Goal: Task Accomplishment & Management: Complete application form

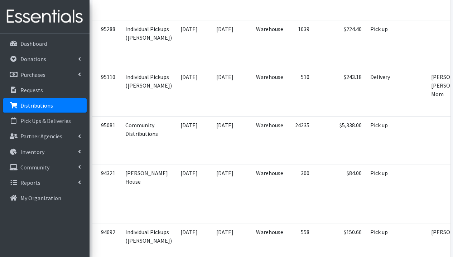
scroll to position [34, 0]
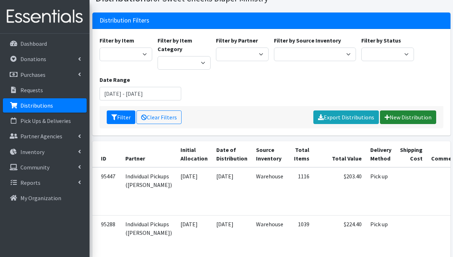
click at [412, 116] on link "New Distribution" at bounding box center [408, 118] width 56 height 14
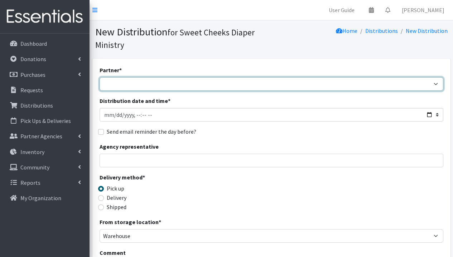
select select "487"
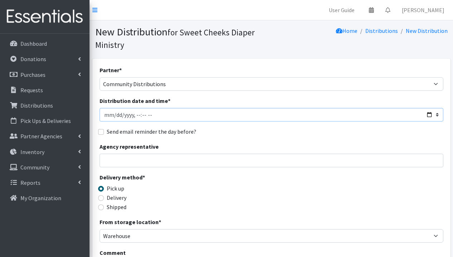
click at [208, 116] on input "Distribution date and time *" at bounding box center [271, 115] width 344 height 14
type input "2025-09-20T23:59"
click at [191, 145] on div "Agency representative" at bounding box center [271, 154] width 344 height 25
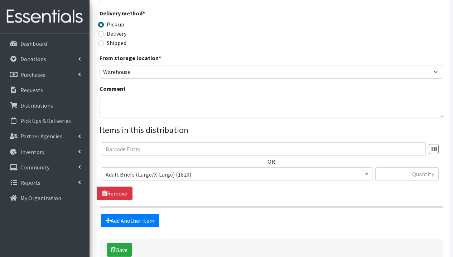
scroll to position [208, 0]
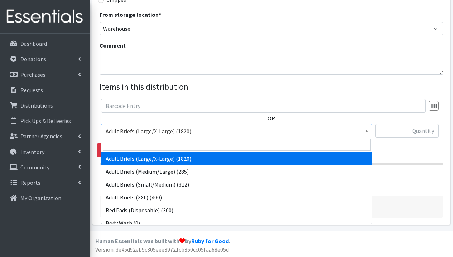
click at [166, 131] on span "Adult Briefs (Large/X-Large) (1820)" at bounding box center [237, 131] width 262 height 10
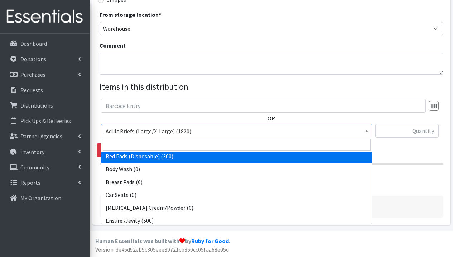
scroll to position [106, 0]
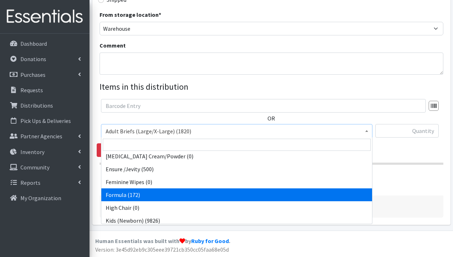
select select "4033"
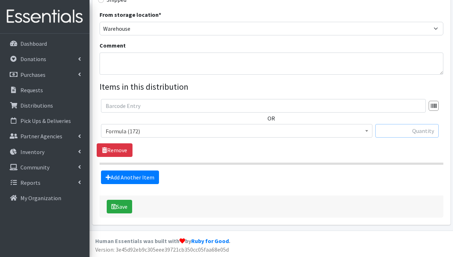
click at [408, 134] on input "text" at bounding box center [406, 131] width 63 height 14
type input "60"
click at [344, 150] on div "OR Adult Briefs (Large/X-Large) (1820) Adult Briefs (Medium/Large) (285) Adult …" at bounding box center [271, 128] width 349 height 58
click at [140, 177] on link "Add Another Item" at bounding box center [130, 178] width 58 height 14
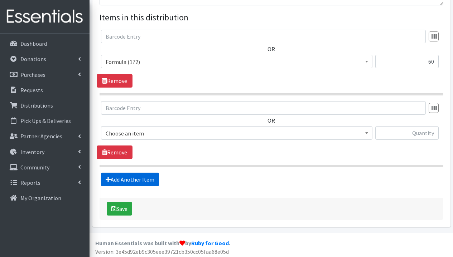
scroll to position [279, 0]
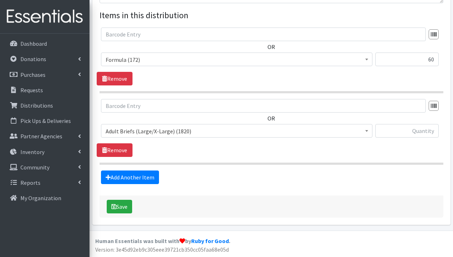
click at [189, 131] on span "Adult Briefs (Large/X-Large) (1820)" at bounding box center [237, 131] width 262 height 10
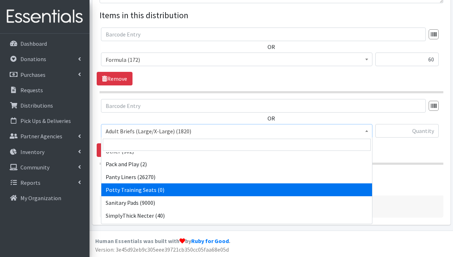
scroll to position [366, 0]
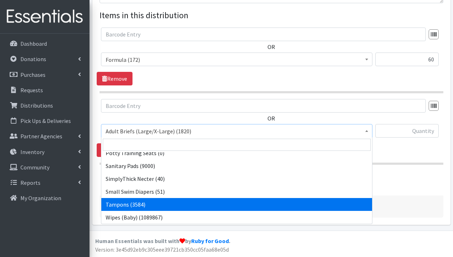
select select "3389"
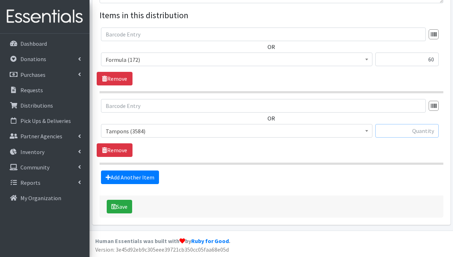
click at [418, 133] on input "text" at bounding box center [406, 131] width 63 height 14
type input "2000"
click at [153, 180] on link "Add Another Item" at bounding box center [130, 178] width 58 height 14
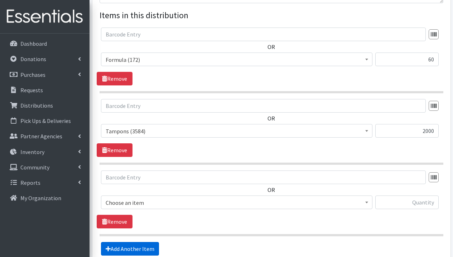
scroll to position [351, 0]
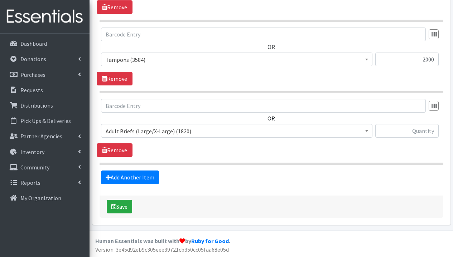
click at [239, 138] on span "Adult Briefs (Large/X-Large) (1820) Adult Briefs (Medium/Large) (285) Adult Bri…" at bounding box center [236, 133] width 271 height 19
click at [238, 133] on span "Adult Briefs (Large/X-Large) (1820)" at bounding box center [237, 131] width 262 height 10
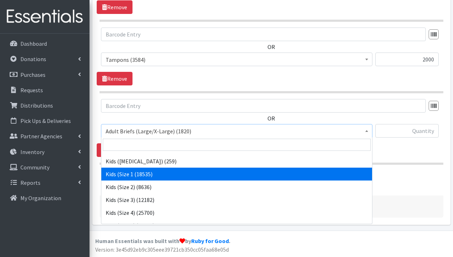
scroll to position [173, 0]
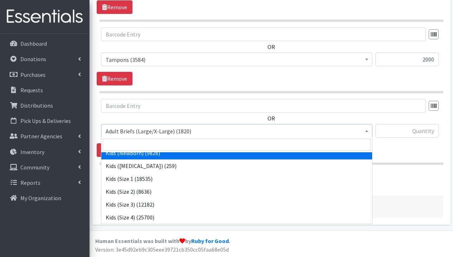
select select "1293"
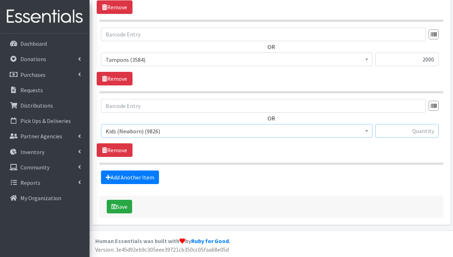
click at [419, 132] on input "text" at bounding box center [406, 131] width 63 height 14
type input "375"
click at [138, 179] on link "Add Another Item" at bounding box center [130, 178] width 58 height 14
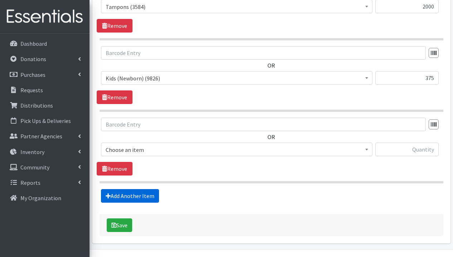
scroll to position [422, 0]
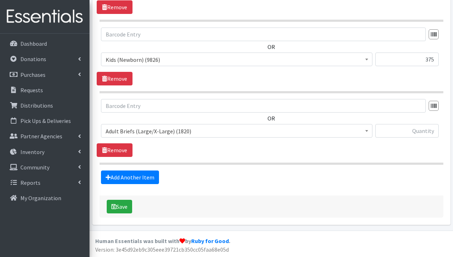
click at [173, 134] on span "Adult Briefs (Large/X-Large) (1820)" at bounding box center [237, 131] width 262 height 10
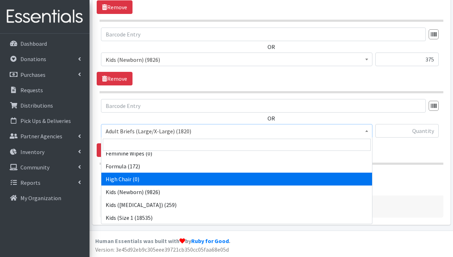
scroll to position [149, 0]
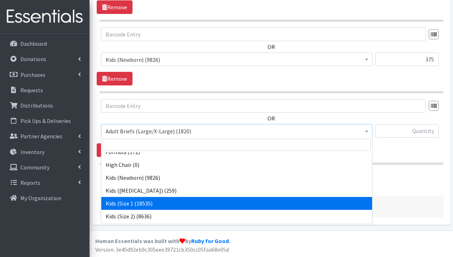
select select "9721"
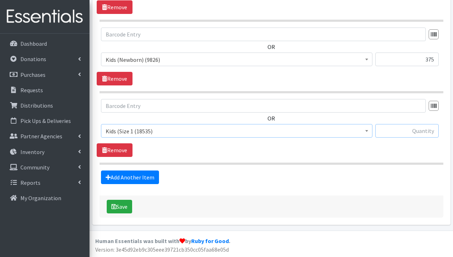
click at [407, 128] on input "text" at bounding box center [406, 131] width 63 height 14
type input "525"
click at [118, 177] on link "Add Another Item" at bounding box center [130, 178] width 58 height 14
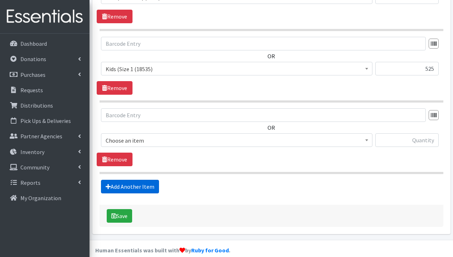
scroll to position [494, 0]
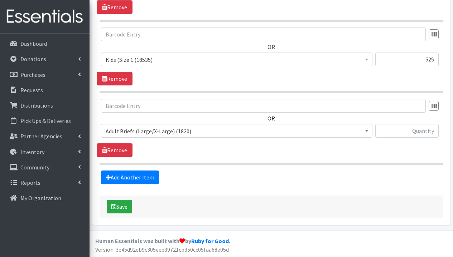
click at [184, 135] on span "Adult Briefs (Large/X-Large) (1820)" at bounding box center [237, 131] width 262 height 10
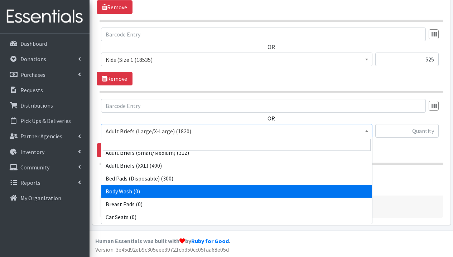
scroll to position [159, 0]
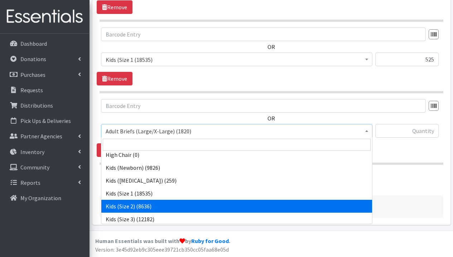
select select "1279"
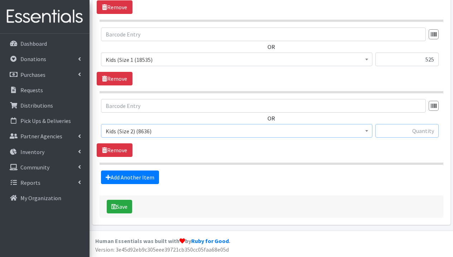
click at [428, 131] on input "text" at bounding box center [406, 131] width 63 height 14
type input "1600"
click at [122, 174] on link "Add Another Item" at bounding box center [130, 178] width 58 height 14
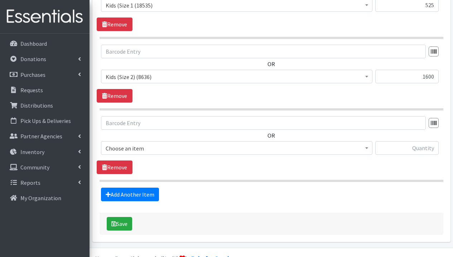
scroll to position [565, 0]
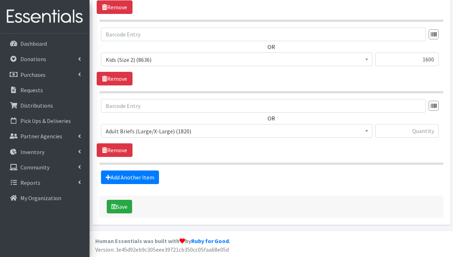
click at [179, 132] on span "Adult Briefs (Large/X-Large) (1820)" at bounding box center [237, 131] width 262 height 10
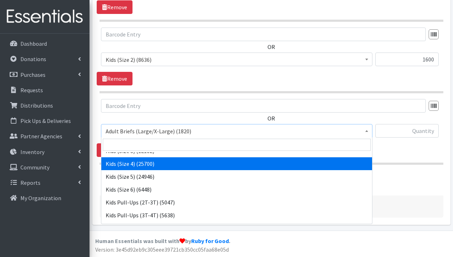
scroll to position [225, 0]
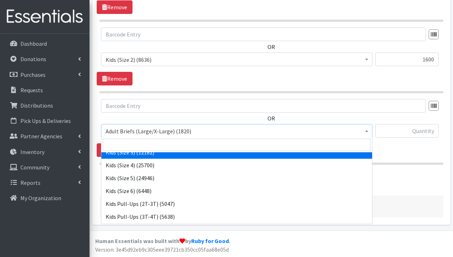
select select "1291"
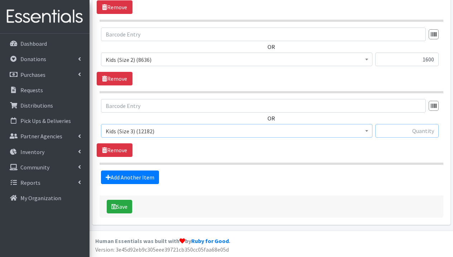
click at [426, 129] on input "text" at bounding box center [406, 131] width 63 height 14
type input "2400"
click at [130, 180] on link "Add Another Item" at bounding box center [130, 178] width 58 height 14
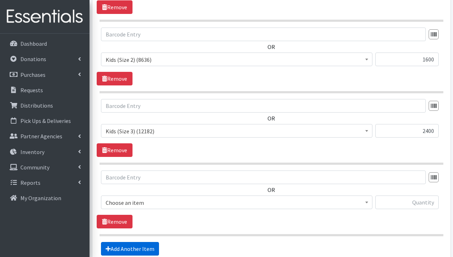
scroll to position [637, 0]
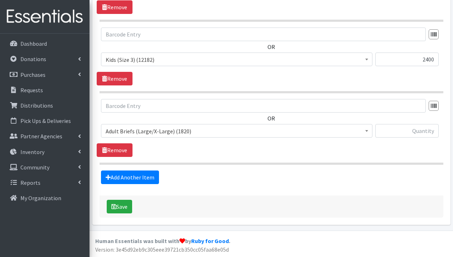
click at [208, 133] on span "Adult Briefs (Large/X-Large) (1820)" at bounding box center [237, 131] width 262 height 10
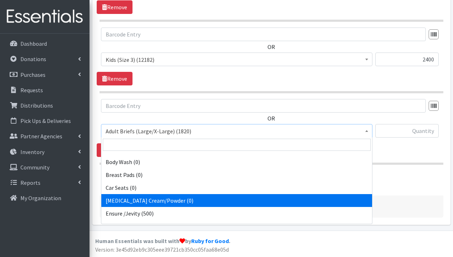
scroll to position [191, 0]
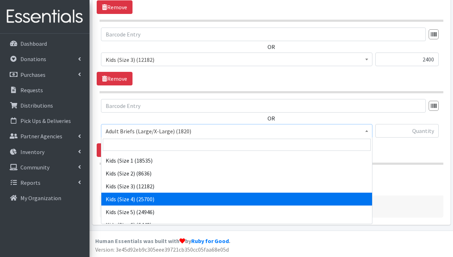
select select "1292"
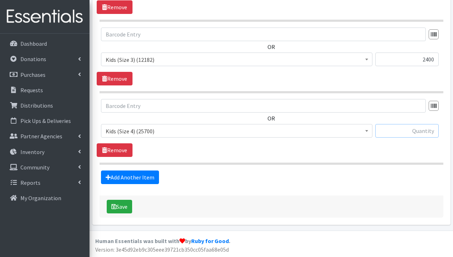
click at [419, 133] on input "text" at bounding box center [406, 131] width 63 height 14
type input "750"
click at [130, 182] on link "Add Another Item" at bounding box center [130, 178] width 58 height 14
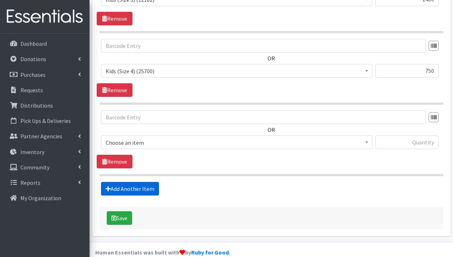
scroll to position [709, 0]
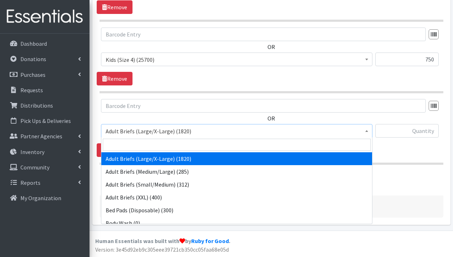
click at [201, 132] on span "Adult Briefs (Large/X-Large) (1820)" at bounding box center [237, 131] width 262 height 10
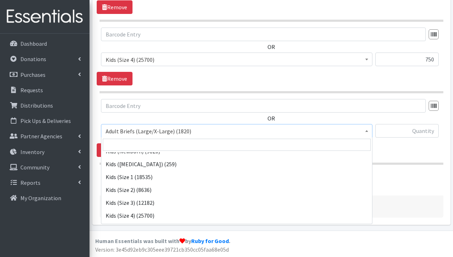
scroll to position [229, 0]
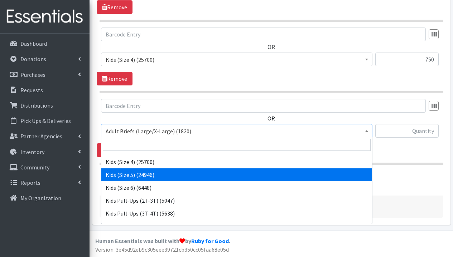
select select "1285"
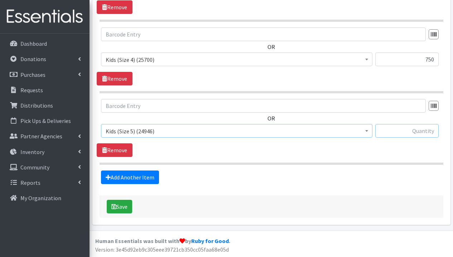
click at [415, 134] on input "text" at bounding box center [406, 131] width 63 height 14
type input "3400"
click at [148, 180] on link "Add Another Item" at bounding box center [130, 178] width 58 height 14
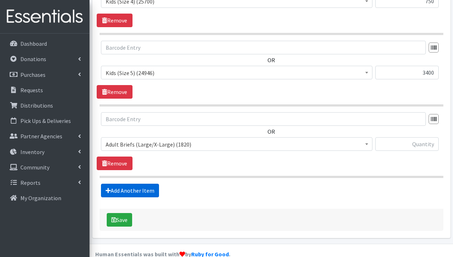
scroll to position [780, 0]
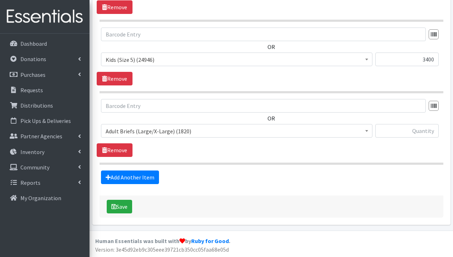
click at [219, 132] on span "Adult Briefs (Large/X-Large) (1820)" at bounding box center [237, 131] width 262 height 10
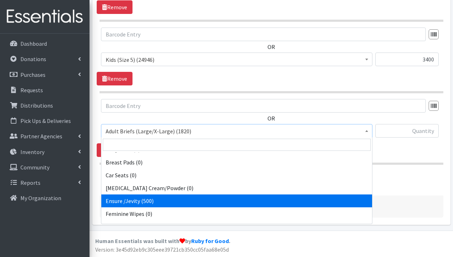
scroll to position [206, 0]
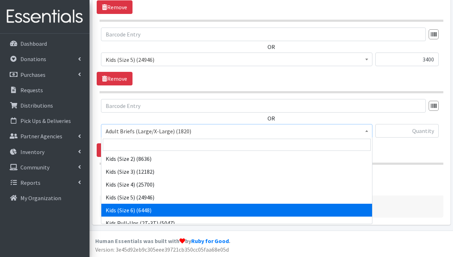
select select "1286"
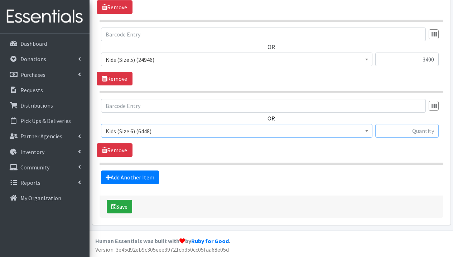
click at [414, 128] on input "text" at bounding box center [406, 131] width 63 height 14
type input "1450"
click at [146, 177] on link "Add Another Item" at bounding box center [130, 178] width 58 height 14
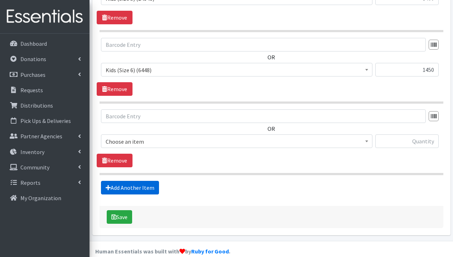
scroll to position [852, 0]
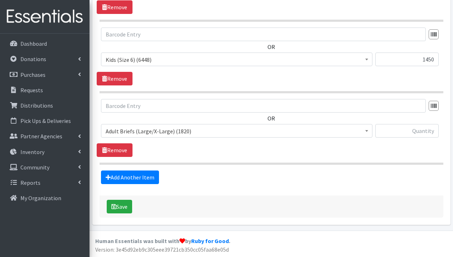
click at [201, 130] on span "Adult Briefs (Large/X-Large) (1820)" at bounding box center [237, 131] width 262 height 10
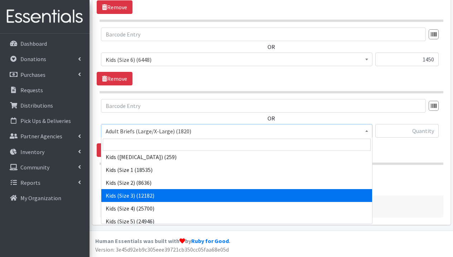
scroll to position [253, 0]
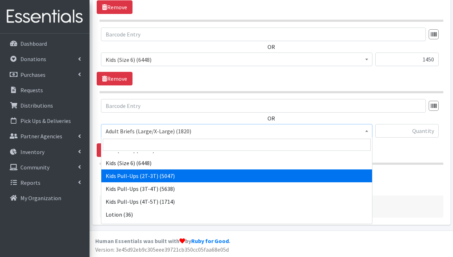
select select "1295"
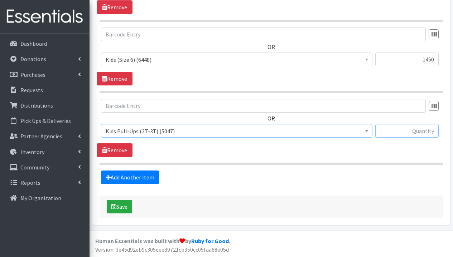
click at [400, 132] on input "text" at bounding box center [406, 131] width 63 height 14
type input "925"
click at [144, 176] on link "Add Another Item" at bounding box center [130, 178] width 58 height 14
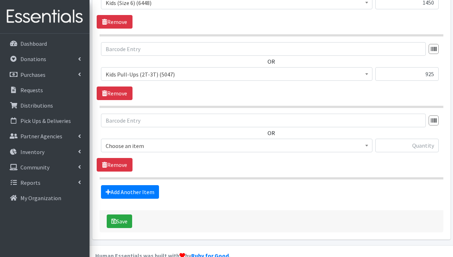
scroll to position [923, 0]
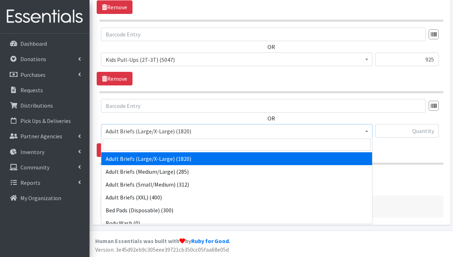
click at [196, 130] on span "Adult Briefs (Large/X-Large) (1820)" at bounding box center [237, 131] width 262 height 10
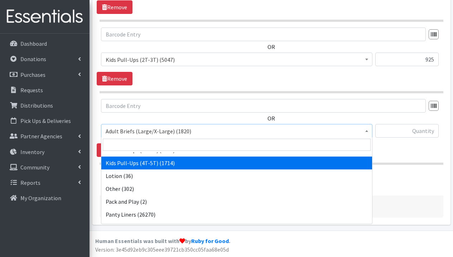
scroll to position [283, 0]
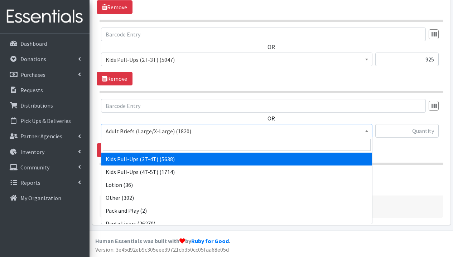
select select "1273"
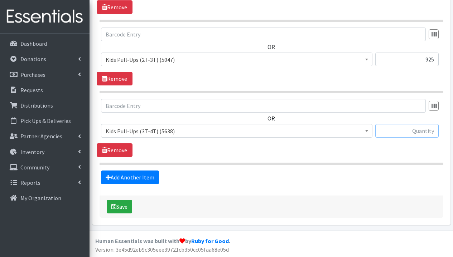
click at [409, 132] on input "text" at bounding box center [406, 131] width 63 height 14
type input "375"
click at [142, 177] on link "Add Another Item" at bounding box center [130, 178] width 58 height 14
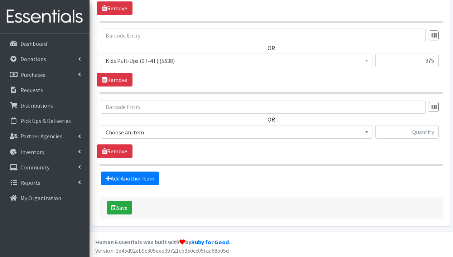
scroll to position [995, 0]
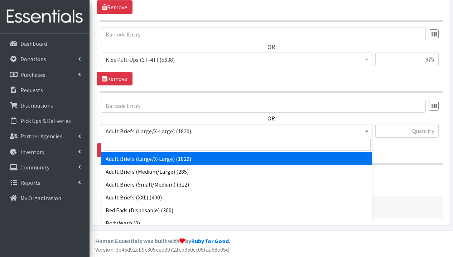
click at [203, 131] on span "Adult Briefs (Large/X-Large) (1820)" at bounding box center [237, 131] width 262 height 10
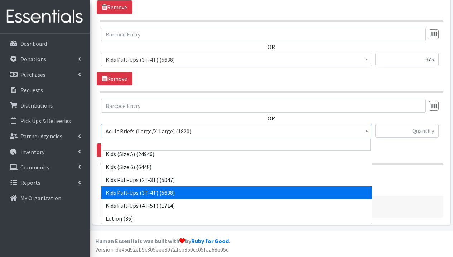
scroll to position [251, 0]
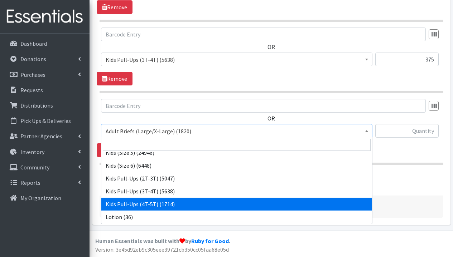
select select "1280"
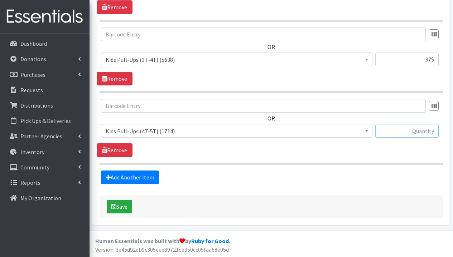
click at [418, 131] on input "text" at bounding box center [406, 131] width 63 height 14
type input "525"
click at [399, 176] on div "Add Another Item" at bounding box center [271, 178] width 349 height 14
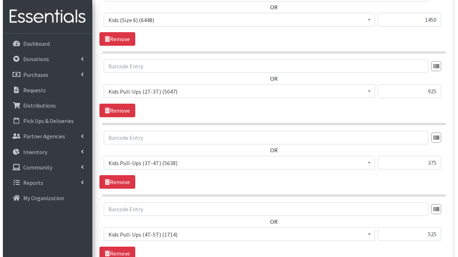
scroll to position [995, 0]
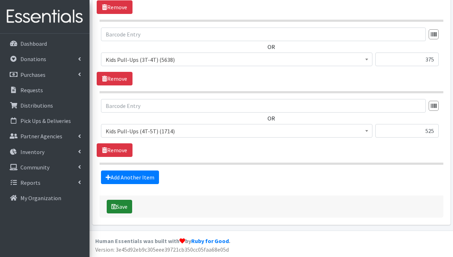
click at [113, 209] on button "Save" at bounding box center [119, 207] width 25 height 14
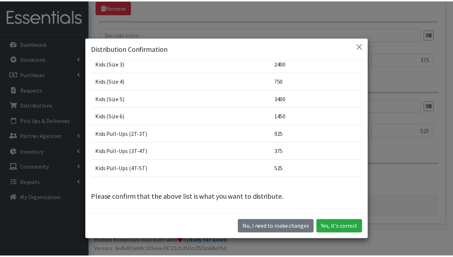
scroll to position [20, 0]
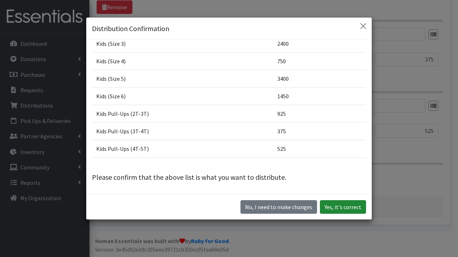
click at [349, 206] on button "Yes, it's correct" at bounding box center [343, 207] width 46 height 14
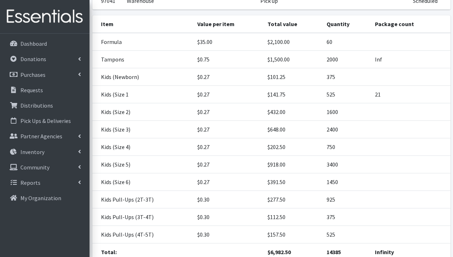
scroll to position [159, 0]
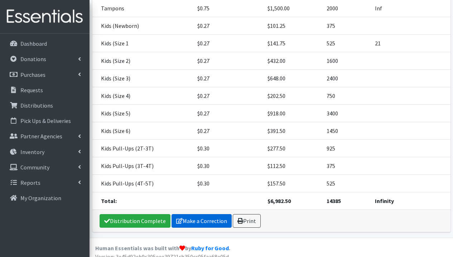
click at [193, 221] on link "Make a Correction" at bounding box center [201, 221] width 60 height 14
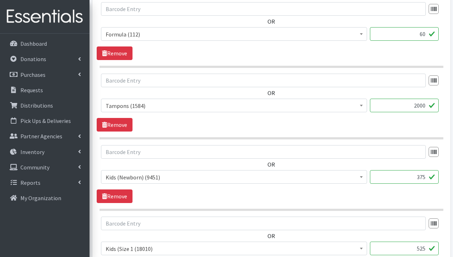
scroll to position [566, 0]
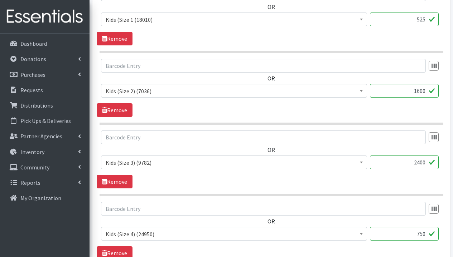
drag, startPoint x: 409, startPoint y: 227, endPoint x: 452, endPoint y: 228, distance: 42.6
click at [452, 228] on div "Partner * Community Distributions Dorothy Day House Guiding Star Memphis Hope H…" at bounding box center [270, 108] width 363 height 1167
type input "1450"
click at [337, 179] on div "OR Adult Briefs (Large/X-Large) (1820) Adult Briefs (Medium/Large) (285) Adult …" at bounding box center [271, 160] width 349 height 58
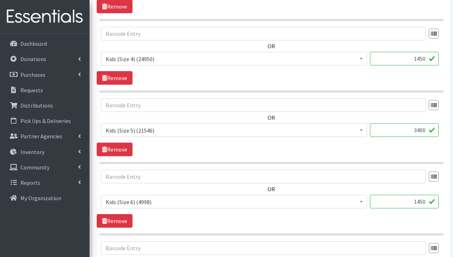
click at [409, 202] on input "1450" at bounding box center [404, 202] width 69 height 14
type input "3450"
click at [364, 177] on input "text" at bounding box center [263, 177] width 325 height 14
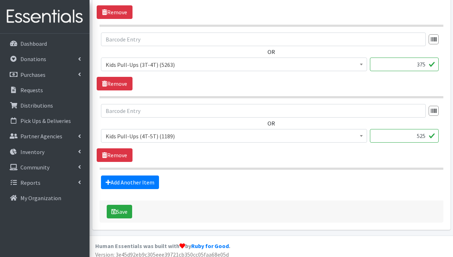
scroll to position [1027, 0]
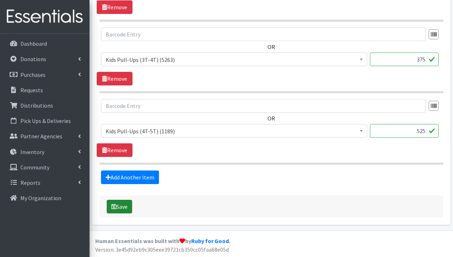
click at [118, 209] on button "Save" at bounding box center [119, 207] width 25 height 14
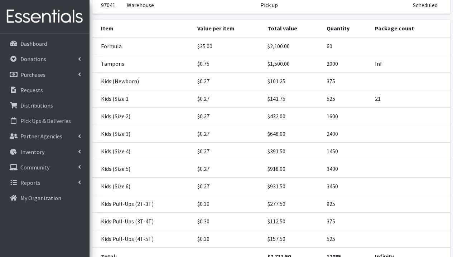
scroll to position [166, 0]
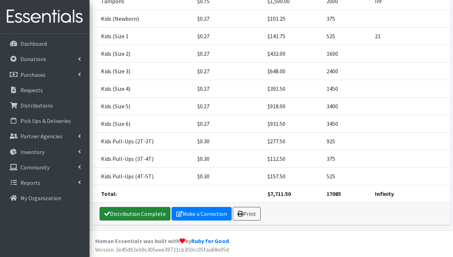
click at [123, 214] on link "Distribution Complete" at bounding box center [134, 214] width 71 height 14
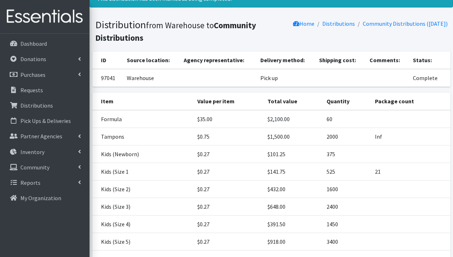
scroll to position [0, 0]
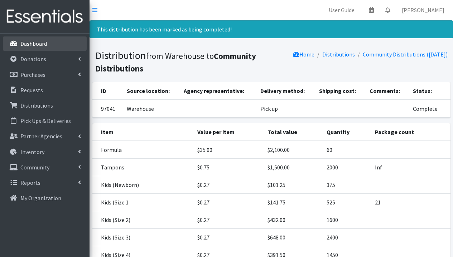
click at [39, 49] on link "Dashboard" at bounding box center [45, 43] width 84 height 14
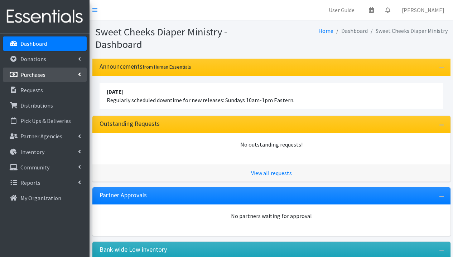
click at [38, 74] on p "Purchases" at bounding box center [32, 74] width 25 height 7
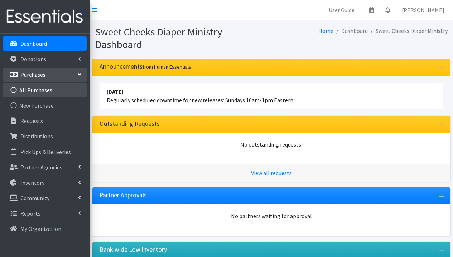
click at [44, 95] on link "All Purchases" at bounding box center [45, 90] width 84 height 14
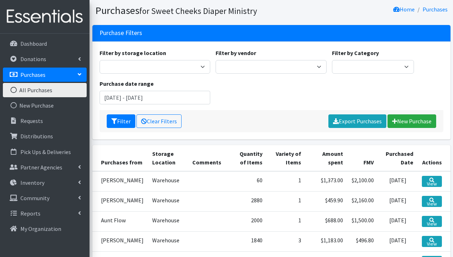
scroll to position [72, 0]
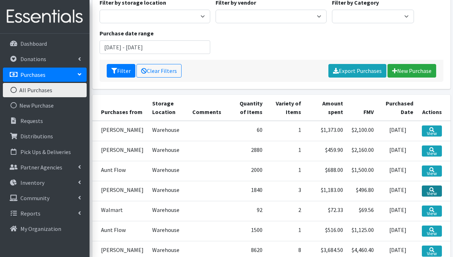
click at [429, 189] on link "View" at bounding box center [432, 191] width 20 height 11
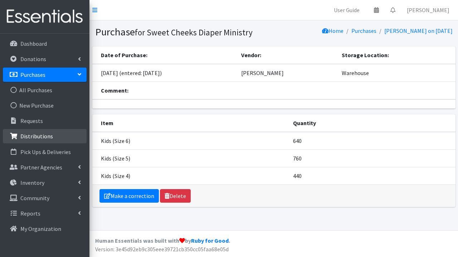
click at [52, 138] on link "Distributions" at bounding box center [45, 136] width 84 height 14
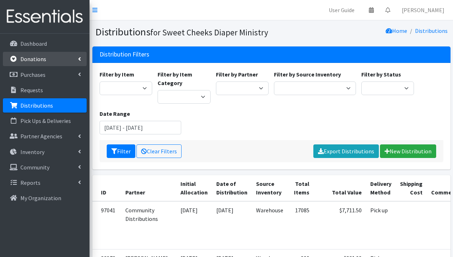
click at [39, 65] on link "Donations" at bounding box center [45, 59] width 84 height 14
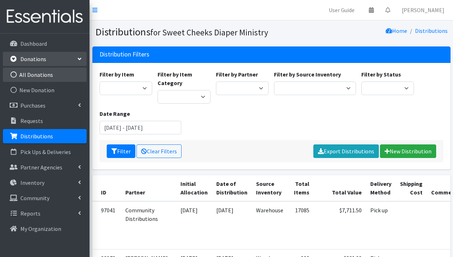
click at [47, 76] on link "All Donations" at bounding box center [45, 75] width 84 height 14
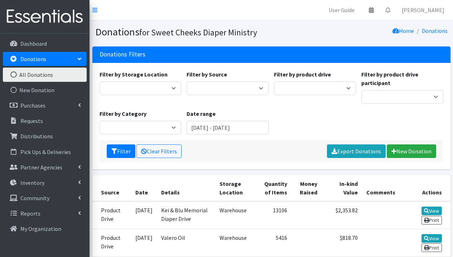
click at [49, 90] on link "New Donation" at bounding box center [45, 90] width 84 height 14
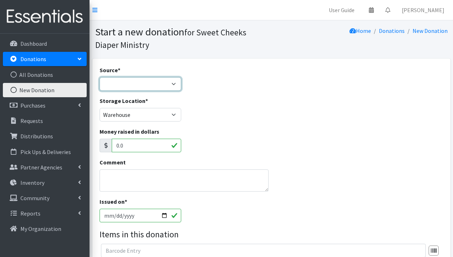
select select "Product Drive"
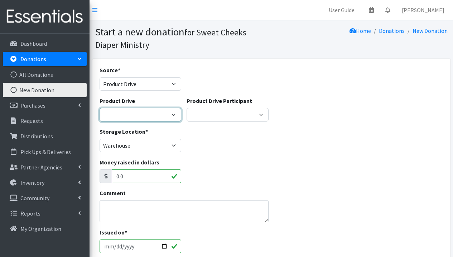
select select
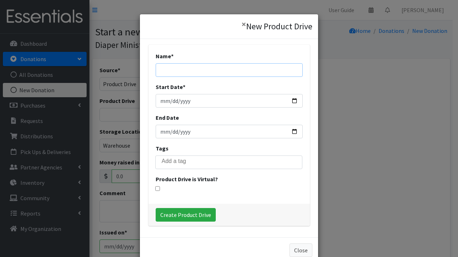
click at [210, 71] on input "Name *" at bounding box center [229, 70] width 147 height 14
type input "SCDM-NDNAW"
click at [159, 101] on input "Start Date *" at bounding box center [229, 101] width 147 height 14
type input "2025-09-13"
click at [220, 111] on div "Name * SCDM-NDNAW Start Date * 2025-09-13 End Date Tags Product Drive is Virtua…" at bounding box center [229, 124] width 161 height 159
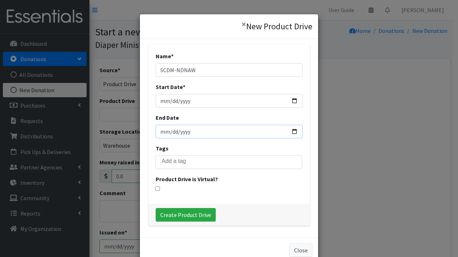
click at [162, 132] on input "End Date" at bounding box center [229, 132] width 147 height 14
type input "2025-09-20"
click at [230, 147] on div "Tags" at bounding box center [229, 156] width 147 height 25
click at [185, 215] on input "Create Product Drive" at bounding box center [186, 215] width 60 height 14
select select "3541"
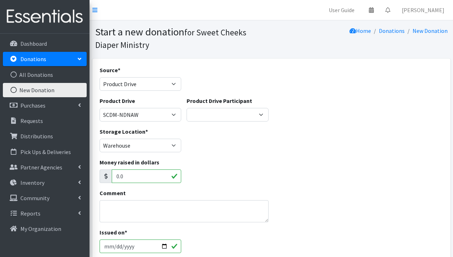
click at [141, 177] on input "0.0" at bounding box center [147, 177] width 70 height 14
type input "0"
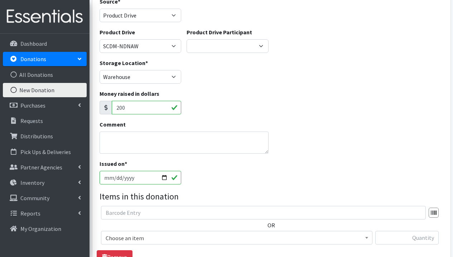
scroll to position [130, 0]
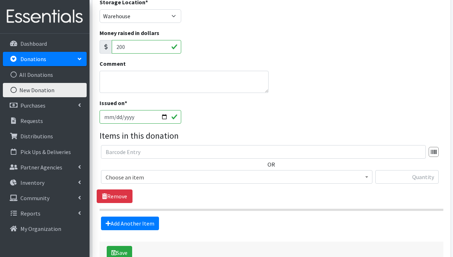
type input "200"
click at [160, 116] on input "2025-09-23" at bounding box center [140, 117] width 82 height 14
click at [200, 132] on legend "Items in this donation" at bounding box center [271, 136] width 344 height 13
click at [169, 173] on span "Choose an item" at bounding box center [237, 177] width 262 height 10
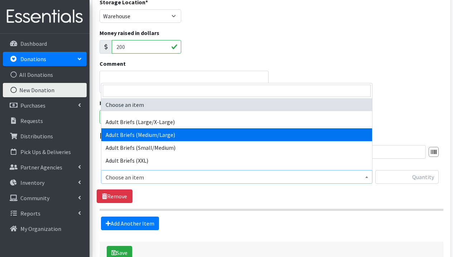
scroll to position [64, 0]
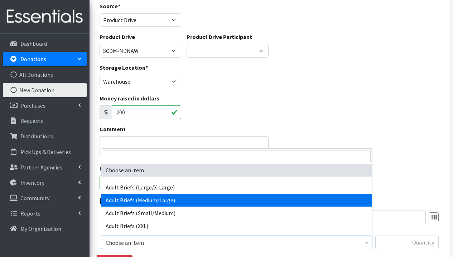
select select "1289"
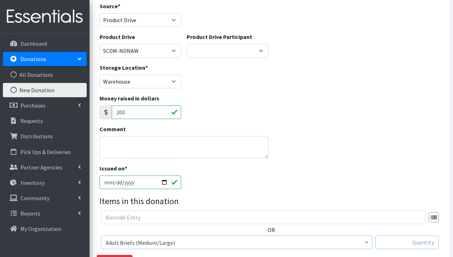
click at [420, 245] on input "text" at bounding box center [406, 243] width 63 height 14
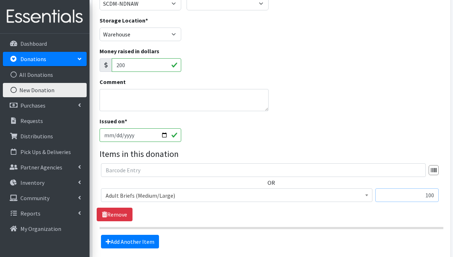
scroll to position [176, 0]
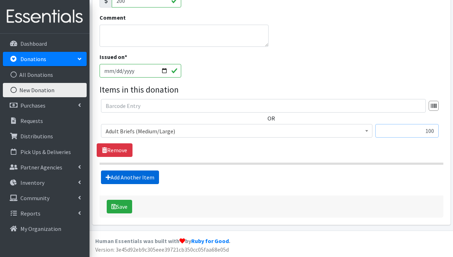
type input "100"
click at [142, 179] on link "Add Another Item" at bounding box center [130, 178] width 58 height 14
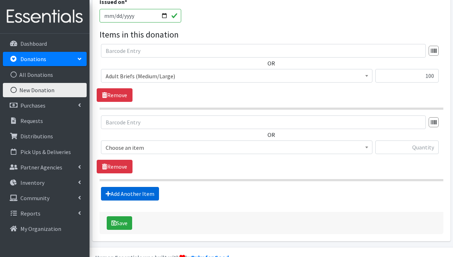
scroll to position [247, 0]
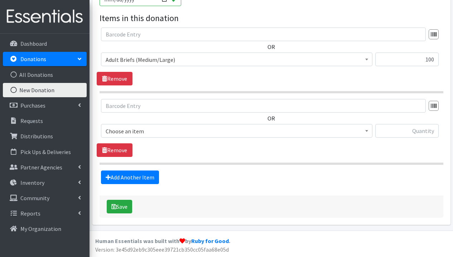
click at [175, 136] on span "Choose an item" at bounding box center [237, 131] width 262 height 10
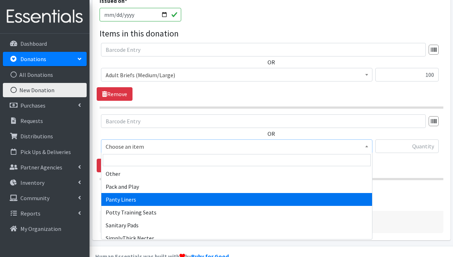
scroll to position [384, 0]
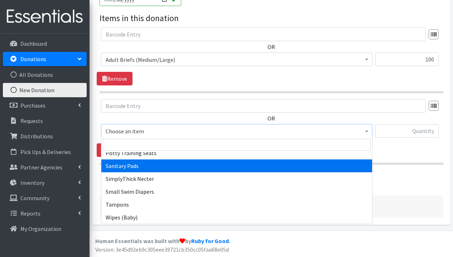
select select "3388"
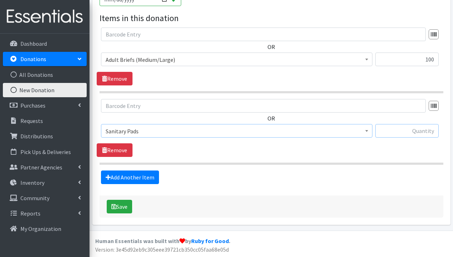
click at [406, 131] on input "text" at bounding box center [406, 131] width 63 height 14
type input "192"
click at [131, 179] on link "Add Another Item" at bounding box center [130, 178] width 58 height 14
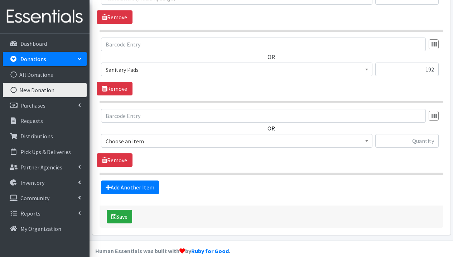
scroll to position [319, 0]
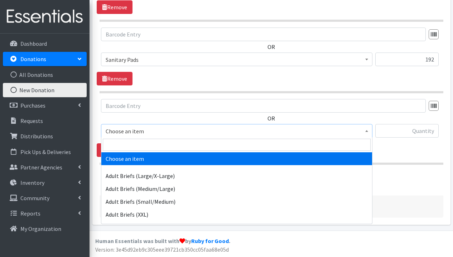
click at [199, 136] on span "Choose an item" at bounding box center [236, 131] width 271 height 14
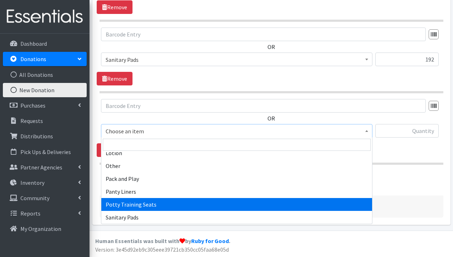
scroll to position [372, 0]
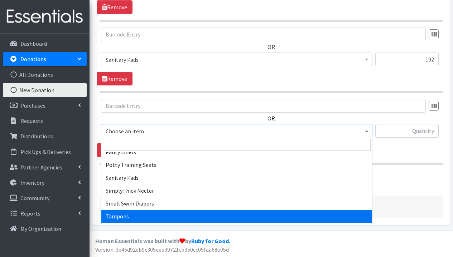
select select "3389"
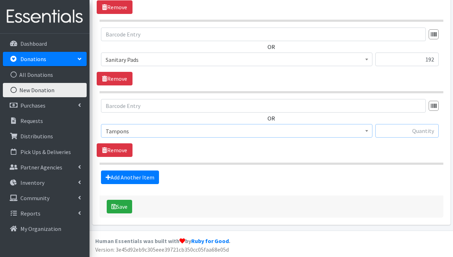
click at [413, 133] on input "text" at bounding box center [406, 131] width 63 height 14
type input "0"
type input "90"
click at [139, 181] on link "Add Another Item" at bounding box center [130, 178] width 58 height 14
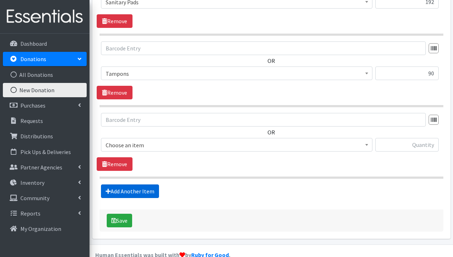
scroll to position [390, 0]
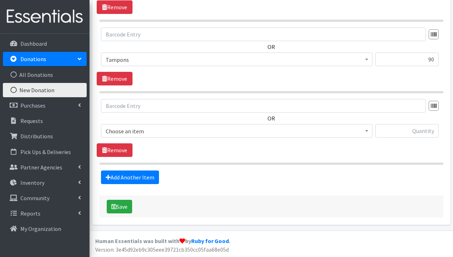
click at [157, 132] on span "Choose an item" at bounding box center [237, 131] width 262 height 10
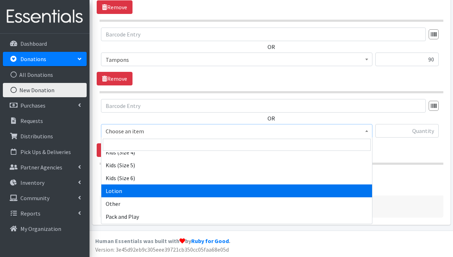
scroll to position [384, 0]
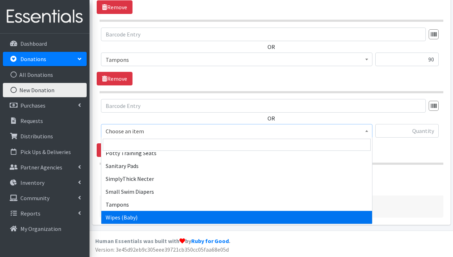
select select "1281"
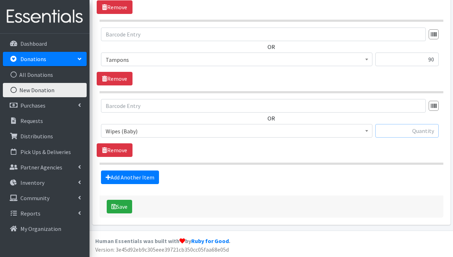
click at [406, 130] on input "text" at bounding box center [406, 131] width 63 height 14
type input "5144"
click at [136, 180] on link "Add Another Item" at bounding box center [130, 178] width 58 height 14
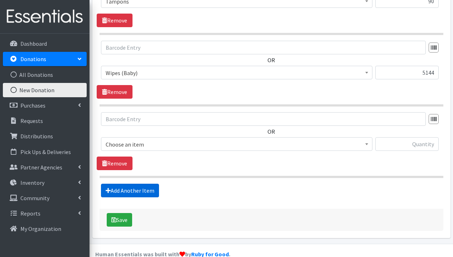
scroll to position [462, 0]
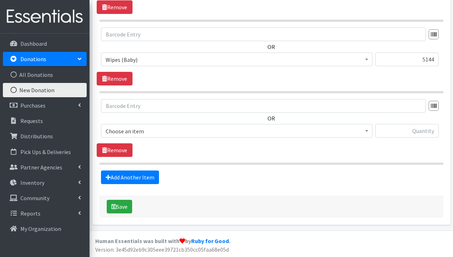
click at [206, 133] on span "Choose an item" at bounding box center [237, 131] width 262 height 10
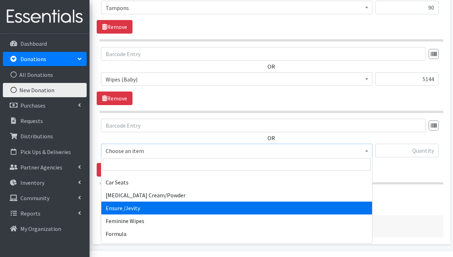
scroll to position [141, 0]
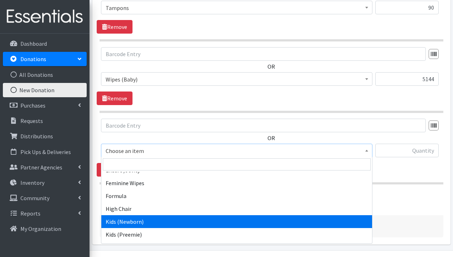
select select "1293"
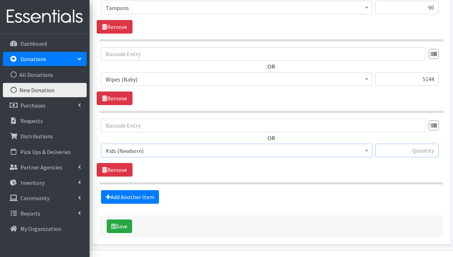
click at [416, 149] on input "text" at bounding box center [406, 151] width 63 height 14
type input "527"
click at [134, 201] on link "Add Another Item" at bounding box center [130, 197] width 58 height 14
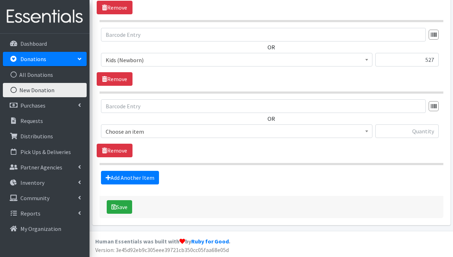
scroll to position [534, 0]
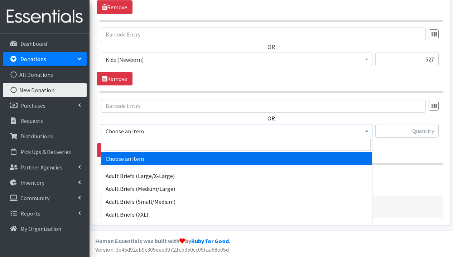
click at [190, 133] on span "Choose an item" at bounding box center [237, 131] width 262 height 10
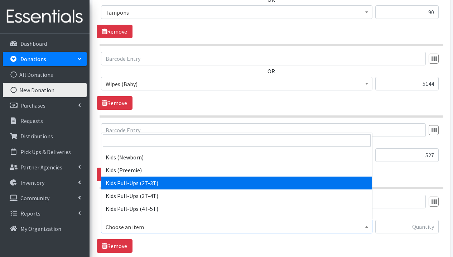
scroll to position [194, 0]
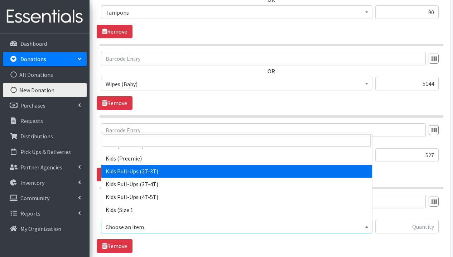
select select "1295"
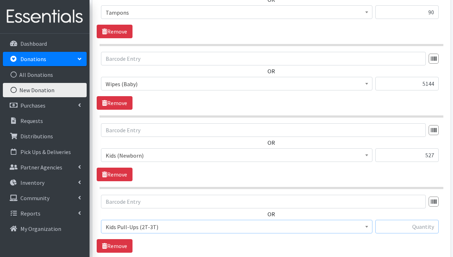
click at [406, 226] on input "text" at bounding box center [406, 227] width 63 height 14
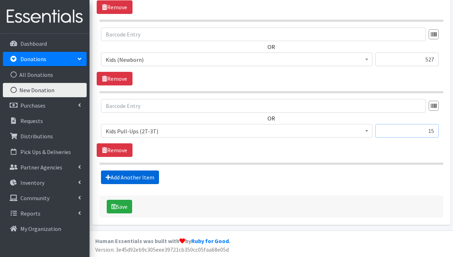
type input "15"
click at [127, 183] on link "Add Another Item" at bounding box center [130, 178] width 58 height 14
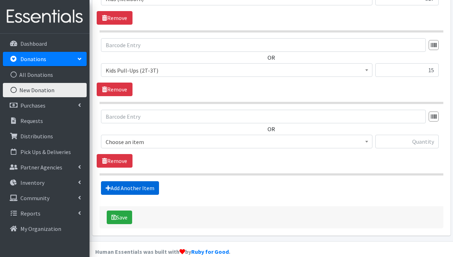
scroll to position [605, 0]
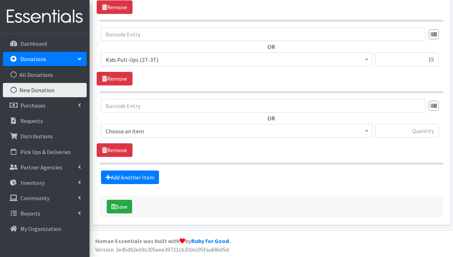
click at [190, 131] on span "Choose an item" at bounding box center [237, 131] width 262 height 10
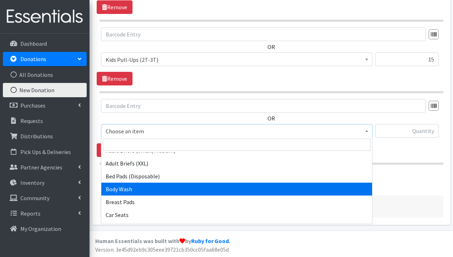
scroll to position [166, 0]
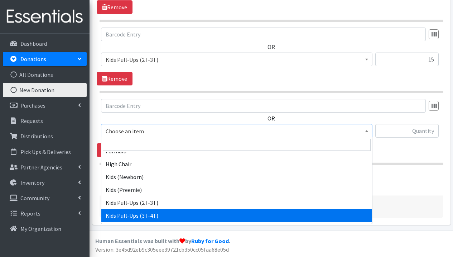
select select "1273"
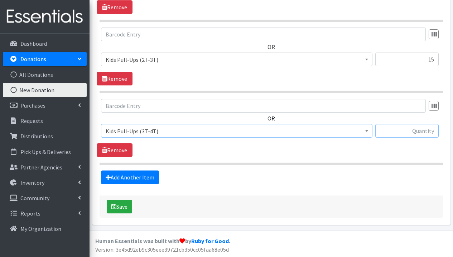
click at [402, 132] on input "text" at bounding box center [406, 131] width 63 height 14
type input "86"
click at [120, 179] on link "Add Another Item" at bounding box center [130, 178] width 58 height 14
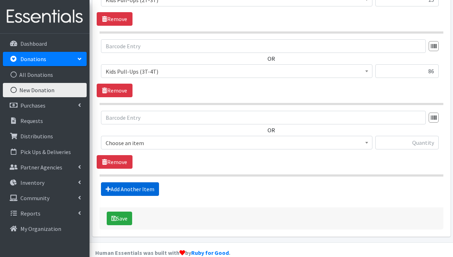
scroll to position [677, 0]
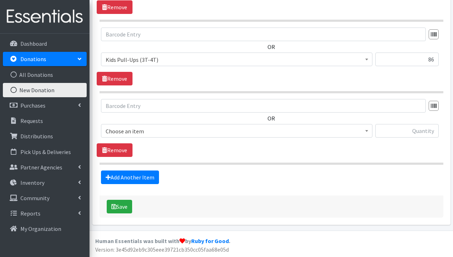
click at [185, 136] on span "Choose an item" at bounding box center [236, 131] width 271 height 14
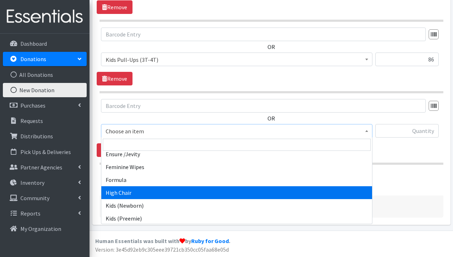
scroll to position [196, 0]
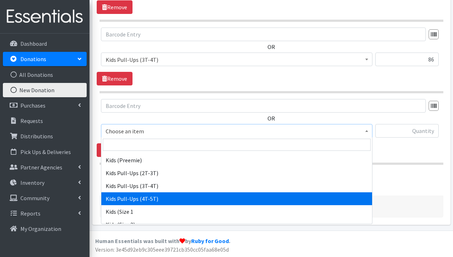
select select "1280"
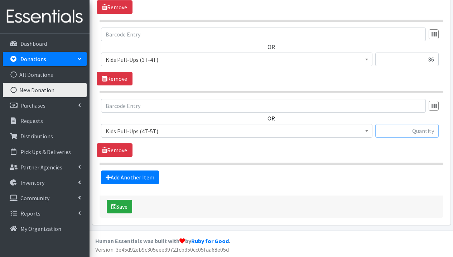
click at [396, 131] on input "text" at bounding box center [406, 131] width 63 height 14
type input "286"
click at [154, 177] on link "Add Another Item" at bounding box center [130, 178] width 58 height 14
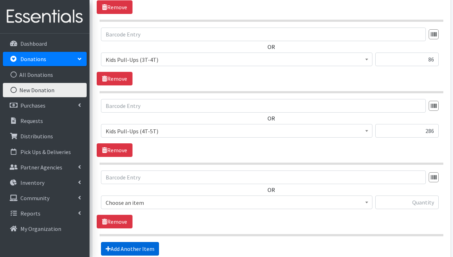
scroll to position [748, 0]
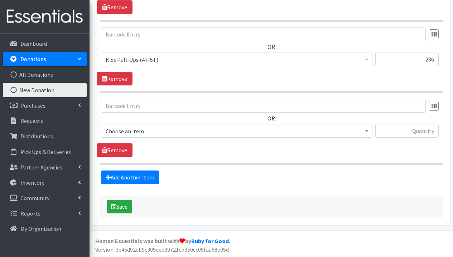
click at [199, 135] on span "Choose an item" at bounding box center [237, 131] width 262 height 10
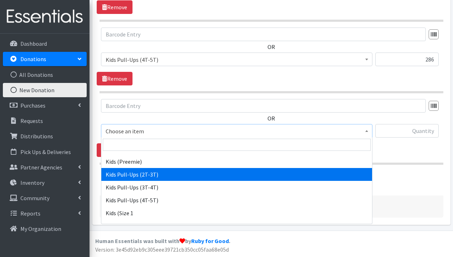
scroll to position [224, 0]
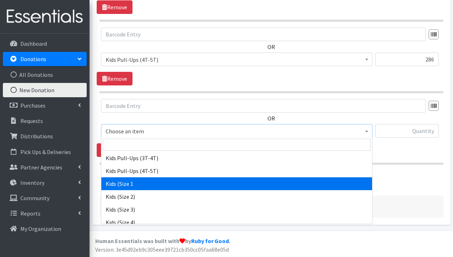
select select "9721"
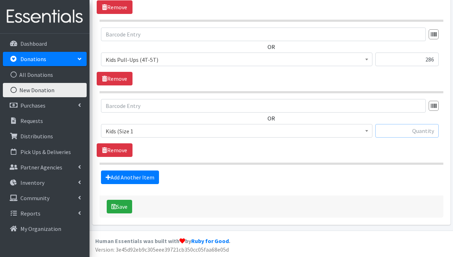
click at [392, 130] on input "text" at bounding box center [406, 131] width 63 height 14
type input "1521"
click at [135, 177] on link "Add Another Item" at bounding box center [130, 178] width 58 height 14
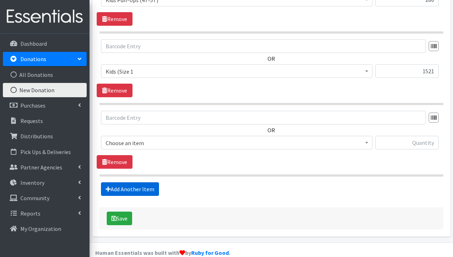
scroll to position [820, 0]
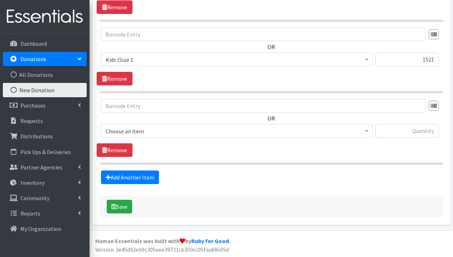
click at [153, 135] on span "Choose an item" at bounding box center [237, 131] width 262 height 10
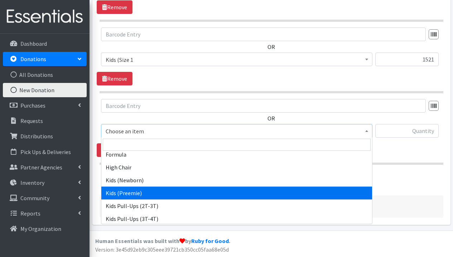
scroll to position [224, 0]
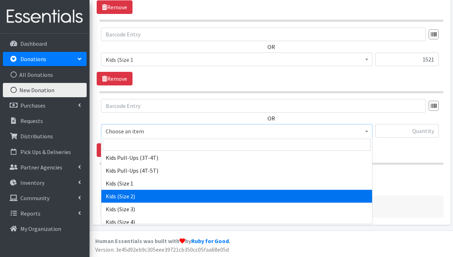
select select "1279"
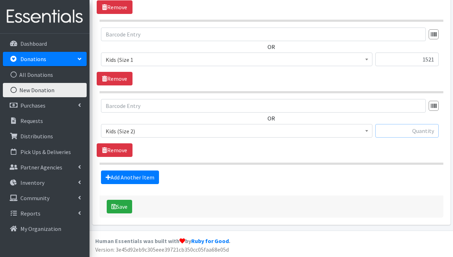
click at [396, 130] on input "text" at bounding box center [406, 131] width 63 height 14
type input "355"
click at [147, 181] on link "Add Another Item" at bounding box center [130, 178] width 58 height 14
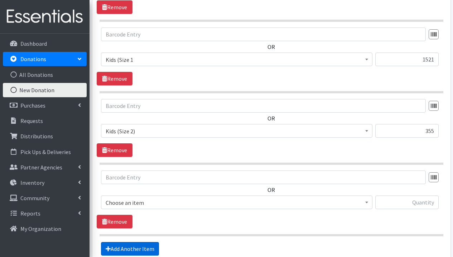
scroll to position [891, 0]
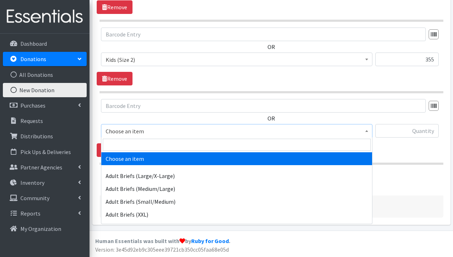
click at [201, 134] on span "Choose an item" at bounding box center [237, 131] width 262 height 10
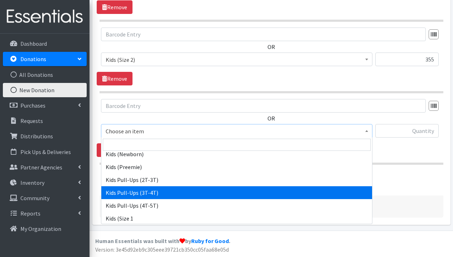
scroll to position [257, 0]
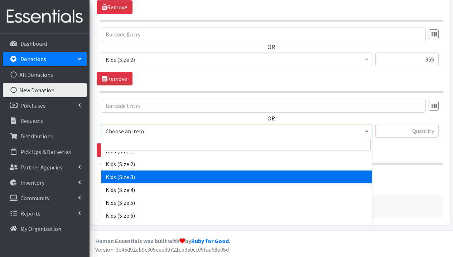
select select "1291"
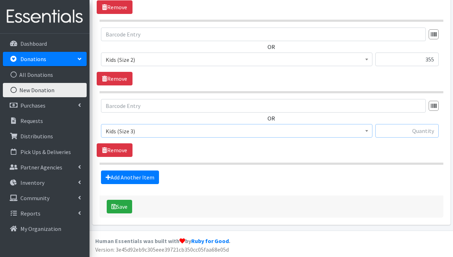
click at [426, 130] on input "text" at bounding box center [406, 131] width 63 height 14
type input "471"
click at [151, 176] on link "Add Another Item" at bounding box center [130, 178] width 58 height 14
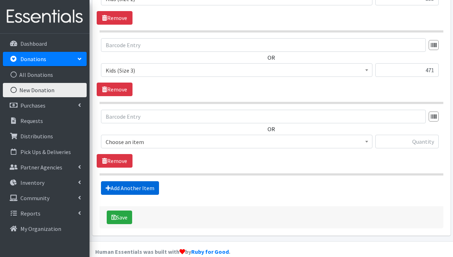
scroll to position [963, 0]
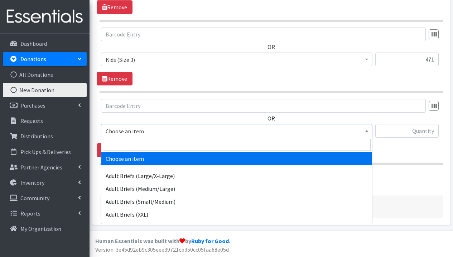
click at [186, 130] on span "Choose an item" at bounding box center [237, 131] width 262 height 10
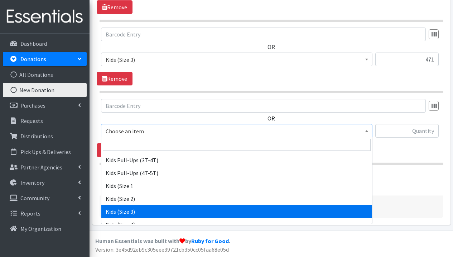
scroll to position [223, 0]
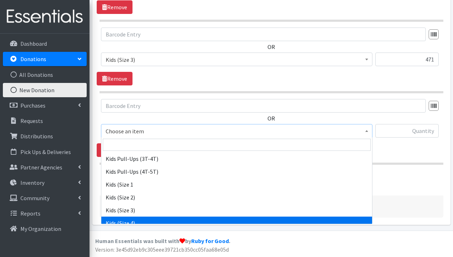
select select "1292"
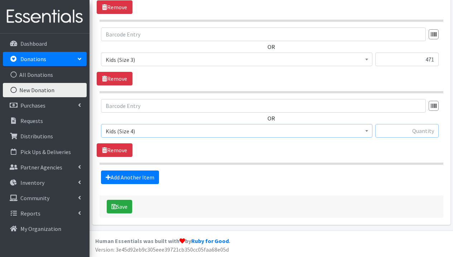
click at [412, 137] on input "text" at bounding box center [406, 131] width 63 height 14
type input "796"
click at [152, 177] on link "Add Another Item" at bounding box center [130, 178] width 58 height 14
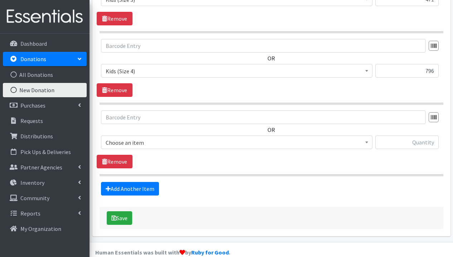
scroll to position [1035, 0]
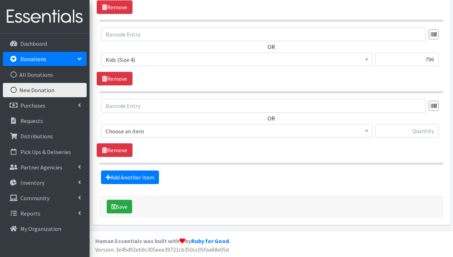
click at [205, 133] on span "Choose an item" at bounding box center [237, 131] width 262 height 10
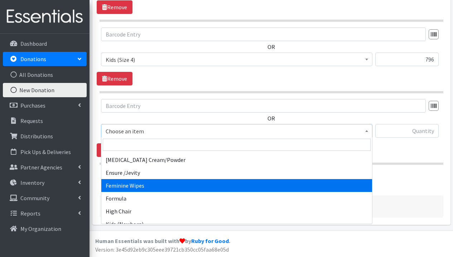
scroll to position [250, 0]
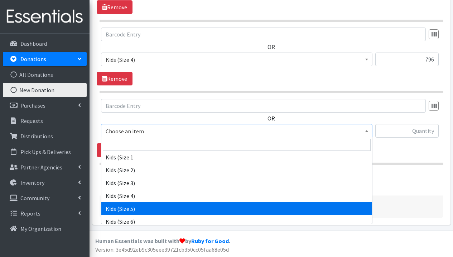
select select "1285"
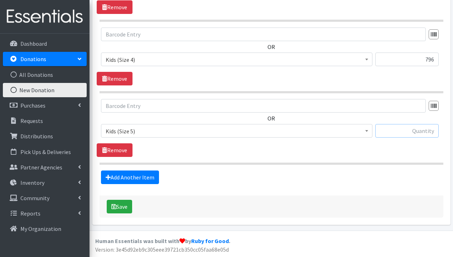
click at [425, 132] on input "text" at bounding box center [406, 131] width 63 height 14
type input "717"
click at [150, 176] on link "Add Another Item" at bounding box center [130, 178] width 58 height 14
click at [196, 129] on span "Choose an item" at bounding box center [237, 131] width 262 height 10
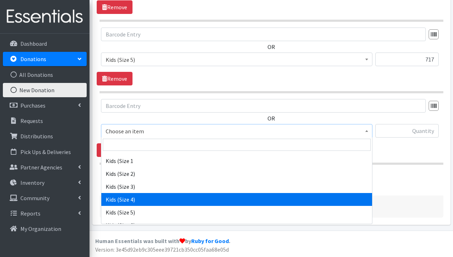
scroll to position [258, 0]
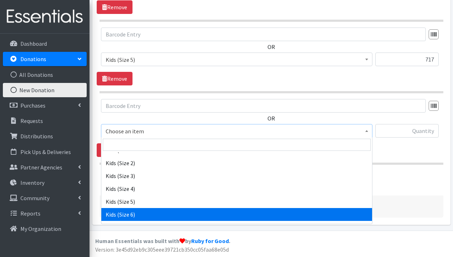
select select "1286"
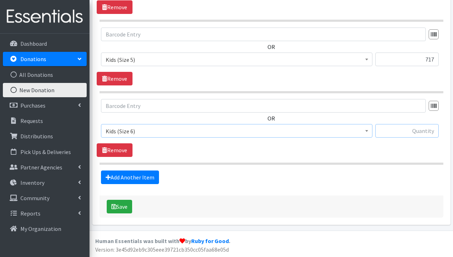
click at [417, 129] on input "text" at bounding box center [406, 131] width 63 height 14
click at [143, 181] on link "Add Another Item" at bounding box center [130, 178] width 58 height 14
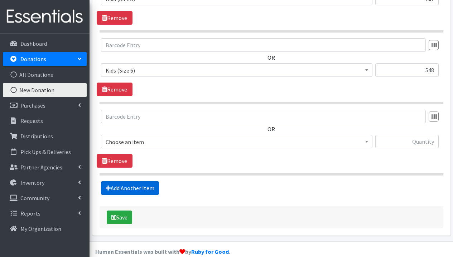
scroll to position [1178, 0]
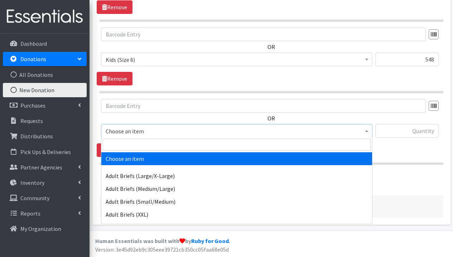
click at [181, 132] on span "Choose an item" at bounding box center [237, 131] width 262 height 10
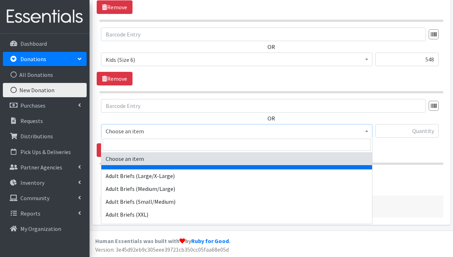
scroll to position [1176, 0]
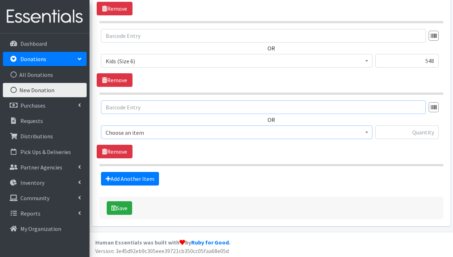
click at [230, 104] on input "text" at bounding box center [263, 108] width 325 height 14
click at [125, 151] on link "Remove" at bounding box center [115, 152] width 36 height 14
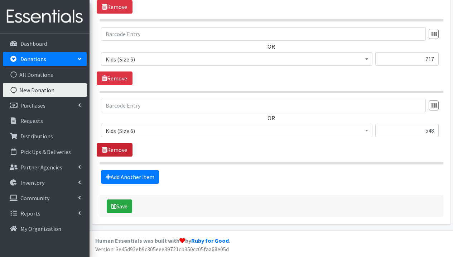
scroll to position [1106, 0]
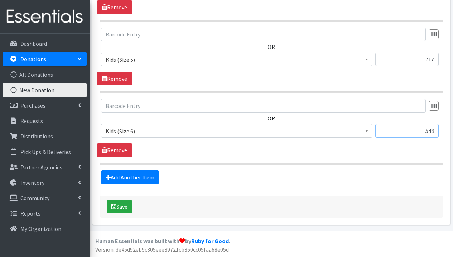
drag, startPoint x: 414, startPoint y: 131, endPoint x: 443, endPoint y: 132, distance: 29.0
click at [443, 132] on div "OR Choose an item Adult Briefs (Large/X-Large) Adult Briefs (Medium/Large) Adul…" at bounding box center [271, 121] width 349 height 44
type input "1"
type input "548"
click at [125, 208] on button "Save" at bounding box center [119, 207] width 25 height 14
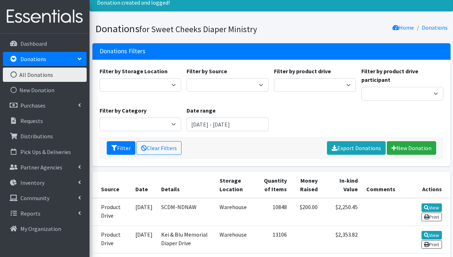
scroll to position [55, 0]
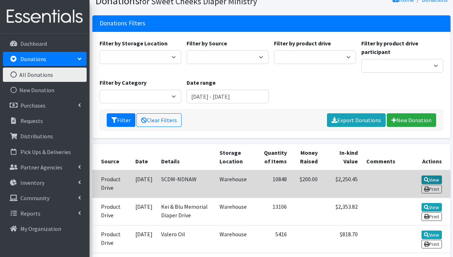
click at [431, 180] on link "View" at bounding box center [431, 180] width 20 height 9
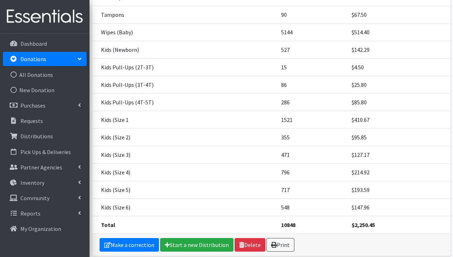
scroll to position [199, 0]
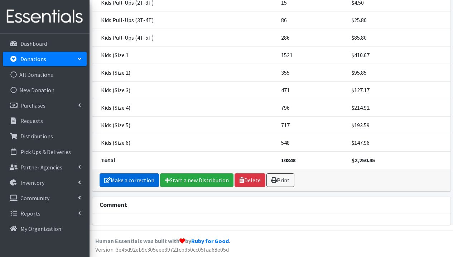
click at [137, 180] on link "Make a correction" at bounding box center [128, 181] width 59 height 14
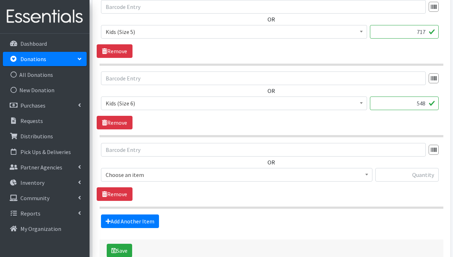
scroll to position [1165, 0]
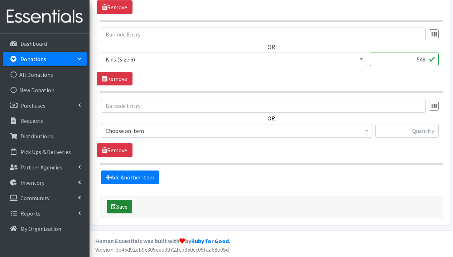
click at [129, 204] on button "Save" at bounding box center [119, 207] width 25 height 14
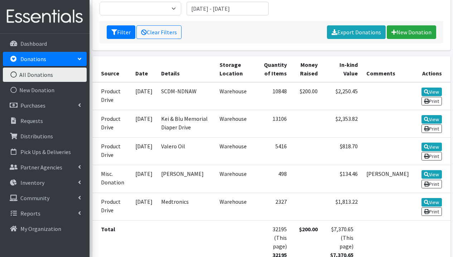
scroll to position [190, 0]
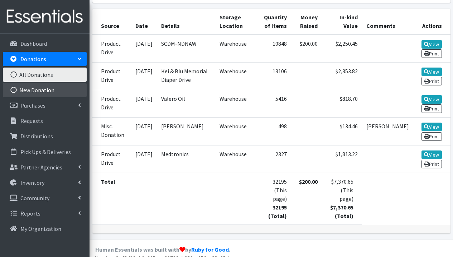
click at [52, 91] on link "New Donation" at bounding box center [45, 90] width 84 height 14
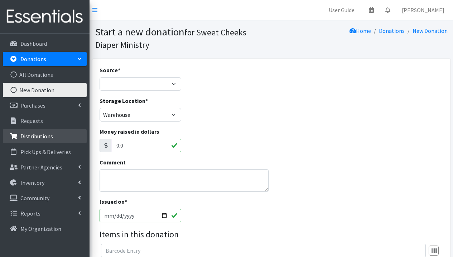
click at [43, 134] on p "Distributions" at bounding box center [36, 136] width 33 height 7
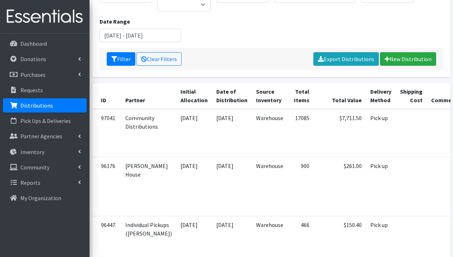
scroll to position [44, 0]
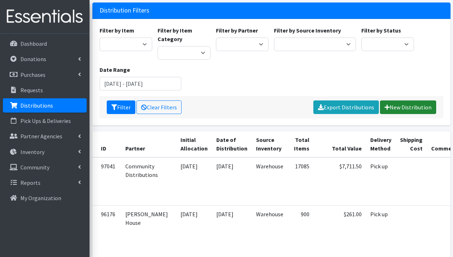
click at [406, 109] on link "New Distribution" at bounding box center [408, 108] width 56 height 14
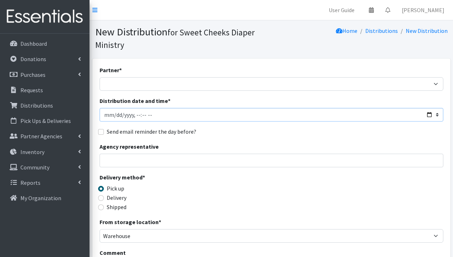
click at [117, 116] on input "Distribution date and time *" at bounding box center [271, 115] width 344 height 14
click at [49, 106] on p "Distributions" at bounding box center [36, 105] width 33 height 7
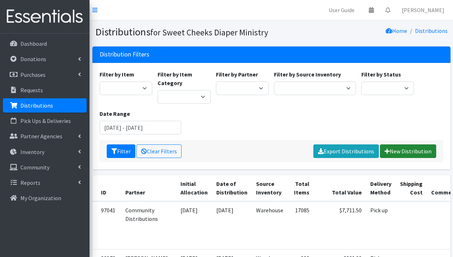
click at [409, 151] on link "New Distribution" at bounding box center [408, 152] width 56 height 14
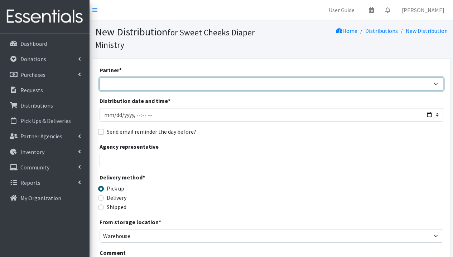
select select "5170"
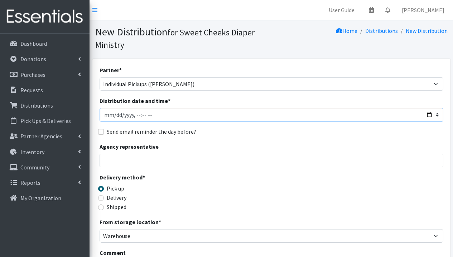
click at [112, 116] on input "Distribution date and time *" at bounding box center [271, 115] width 344 height 14
click at [138, 116] on input "Distribution date and time *" at bounding box center [271, 115] width 344 height 14
click at [142, 116] on input "Distribution date and time *" at bounding box center [271, 115] width 344 height 14
type input "[DATE]T17:00"
click at [199, 125] on div "Partner * Community Distributions [PERSON_NAME] House [GEOGRAPHIC_DATA] [GEOGRA…" at bounding box center [271, 229] width 344 height 326
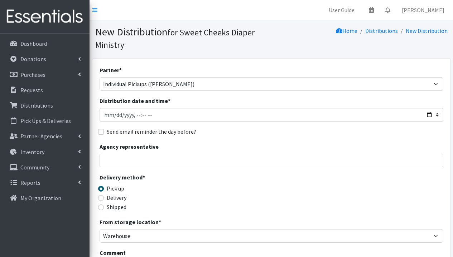
scroll to position [155, 0]
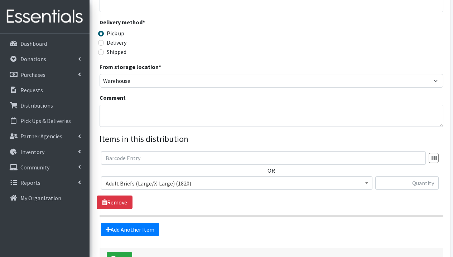
click at [179, 185] on span "Adult Briefs (Large/X-Large) (1820)" at bounding box center [237, 184] width 262 height 10
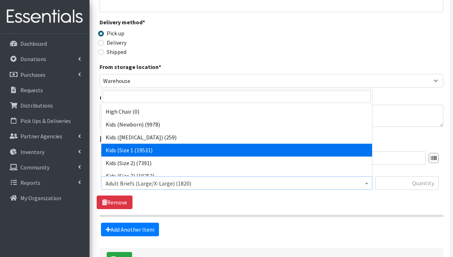
scroll to position [160, 0]
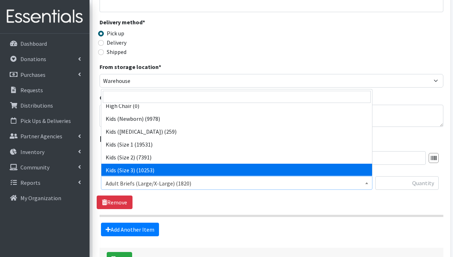
select select "1291"
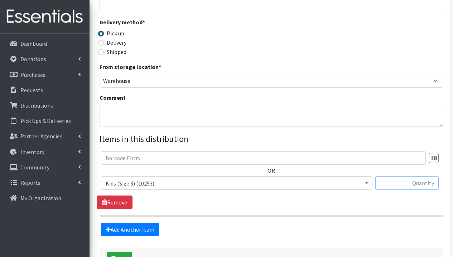
click at [405, 185] on input "text" at bounding box center [406, 183] width 63 height 14
type input "100"
click at [149, 230] on link "Add Another Item" at bounding box center [130, 230] width 58 height 14
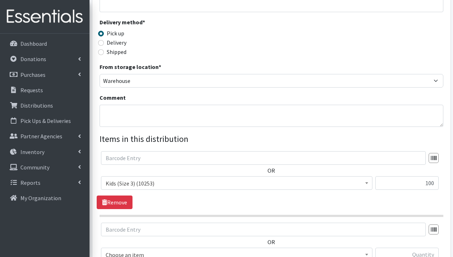
scroll to position [279, 0]
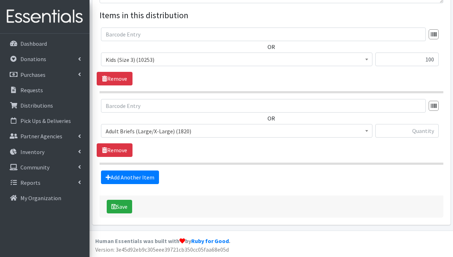
click at [161, 134] on span "Adult Briefs (Large/X-Large) (1820)" at bounding box center [237, 131] width 262 height 10
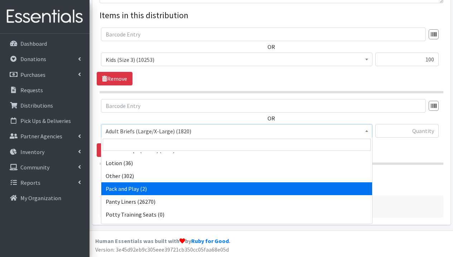
scroll to position [244, 0]
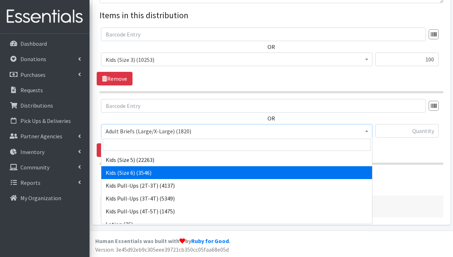
select select "1286"
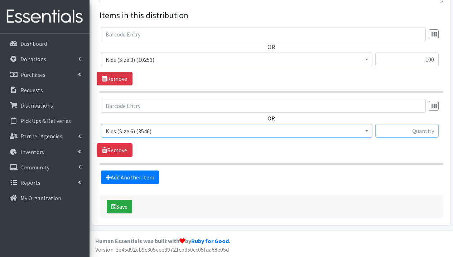
click at [411, 132] on input "text" at bounding box center [406, 131] width 63 height 14
type input "100"
click at [140, 178] on link "Add Another Item" at bounding box center [130, 178] width 58 height 14
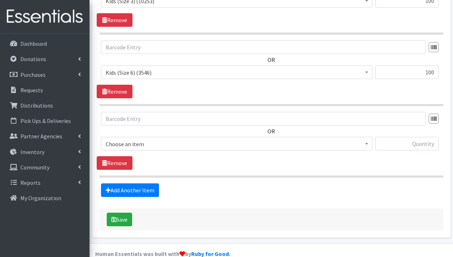
scroll to position [351, 0]
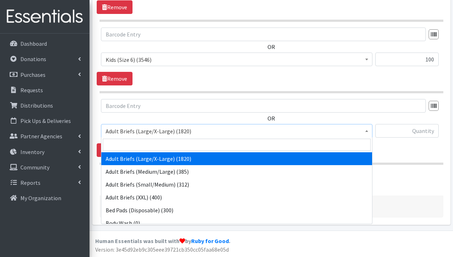
click at [156, 135] on span "Adult Briefs (Large/X-Large) (1820)" at bounding box center [237, 131] width 262 height 10
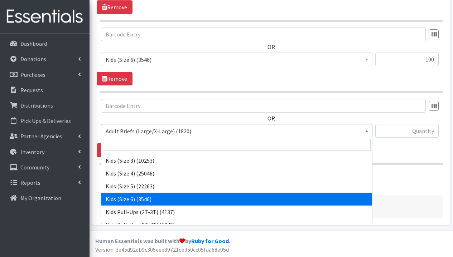
scroll to position [262, 0]
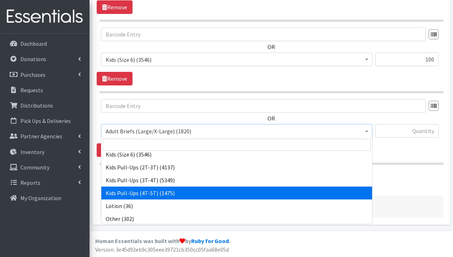
select select "1280"
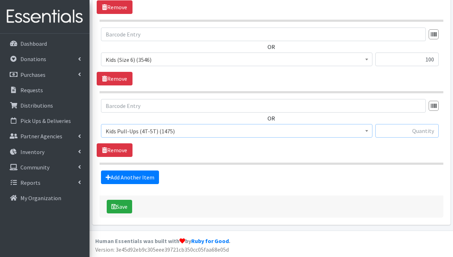
click at [385, 135] on input "text" at bounding box center [406, 131] width 63 height 14
type input "350"
click at [154, 177] on link "Add Another Item" at bounding box center [130, 178] width 58 height 14
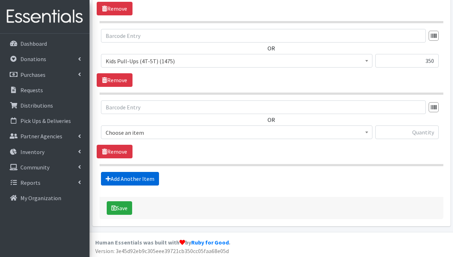
scroll to position [422, 0]
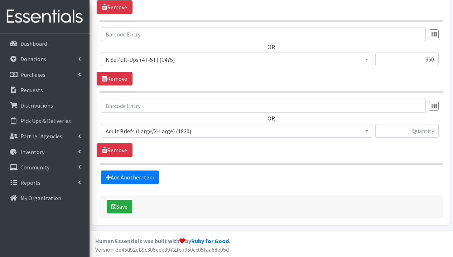
click at [177, 133] on span "Adult Briefs (Large/X-Large) (1820)" at bounding box center [237, 131] width 262 height 10
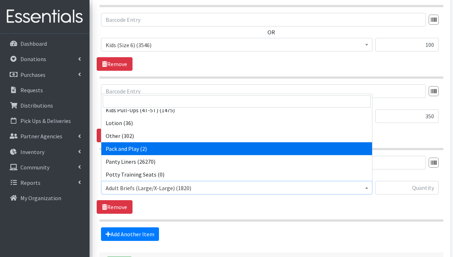
scroll to position [244, 0]
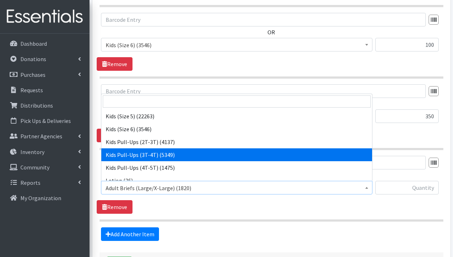
select select "1273"
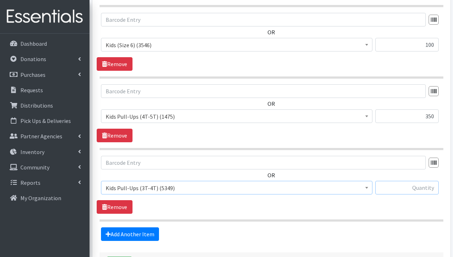
click at [395, 184] on input "text" at bounding box center [406, 188] width 63 height 14
type input "250"
click at [128, 235] on link "Add Another Item" at bounding box center [130, 235] width 58 height 14
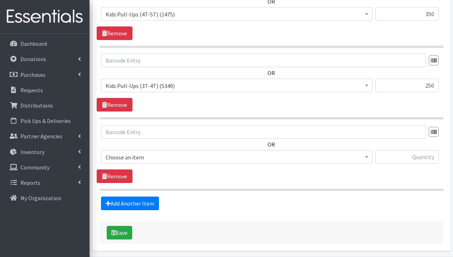
scroll to position [494, 0]
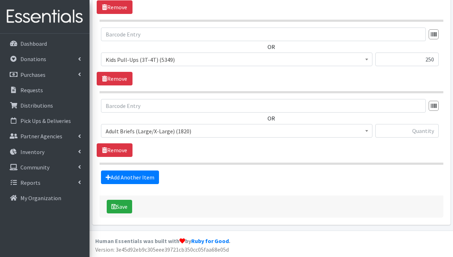
click at [168, 131] on span "Adult Briefs (Large/X-Large) (1820)" at bounding box center [237, 131] width 262 height 10
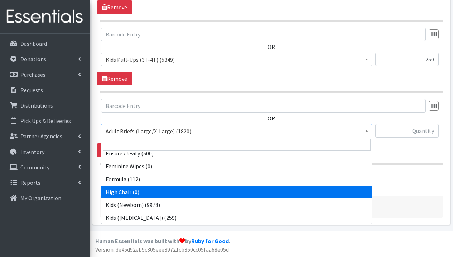
scroll to position [246, 0]
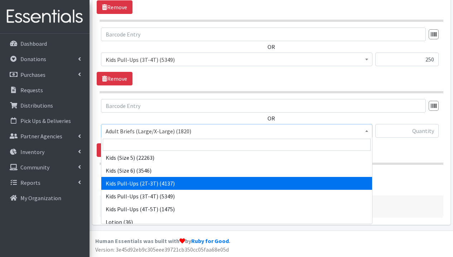
select select "1295"
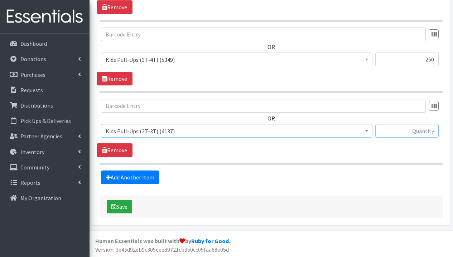
click at [403, 130] on input "text" at bounding box center [406, 131] width 63 height 14
type input "250"
click at [126, 210] on button "Save" at bounding box center [119, 207] width 25 height 14
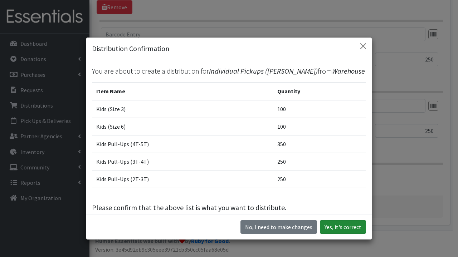
click at [337, 226] on button "Yes, it's correct" at bounding box center [343, 227] width 46 height 14
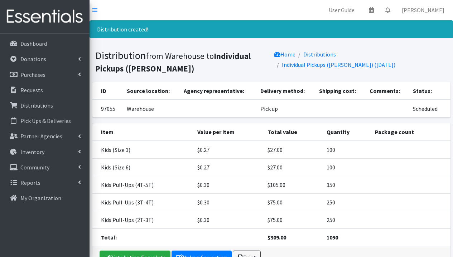
scroll to position [44, 0]
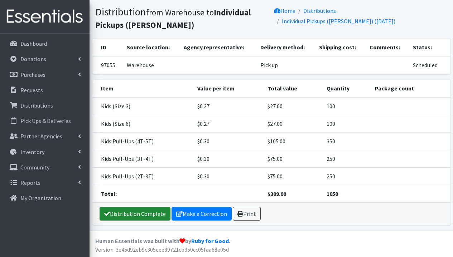
click at [147, 215] on link "Distribution Complete" at bounding box center [134, 214] width 71 height 14
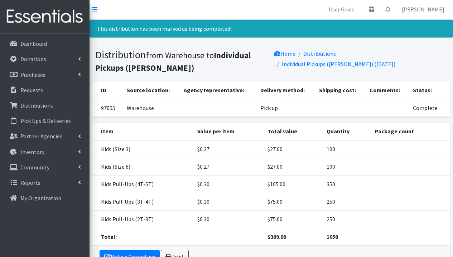
scroll to position [0, 0]
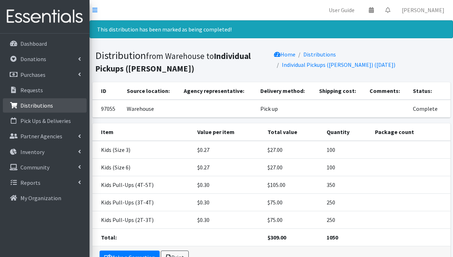
click at [41, 102] on p "Distributions" at bounding box center [36, 105] width 33 height 7
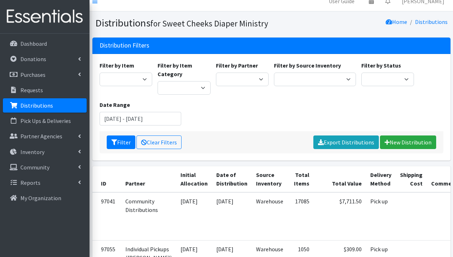
scroll to position [39, 0]
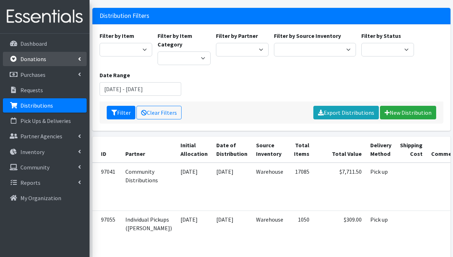
click at [37, 61] on p "Donations" at bounding box center [33, 58] width 26 height 7
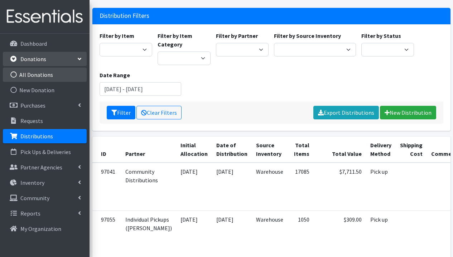
click at [45, 78] on link "All Donations" at bounding box center [45, 75] width 84 height 14
